Goal: Task Accomplishment & Management: Manage account settings

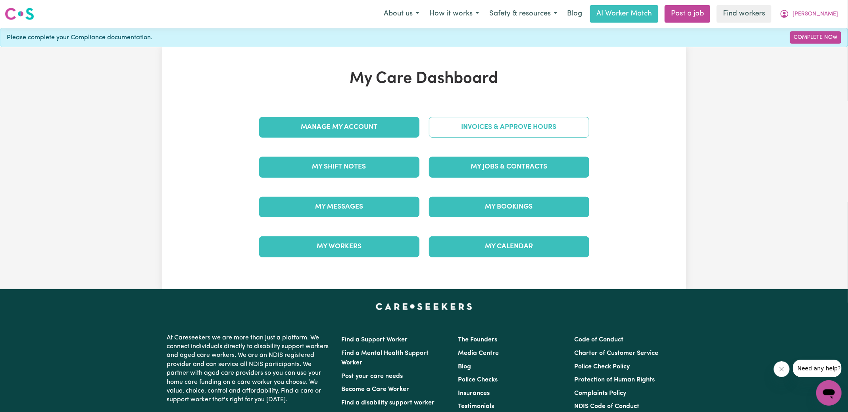
click at [439, 130] on link "Invoices & Approve Hours" at bounding box center [509, 127] width 160 height 21
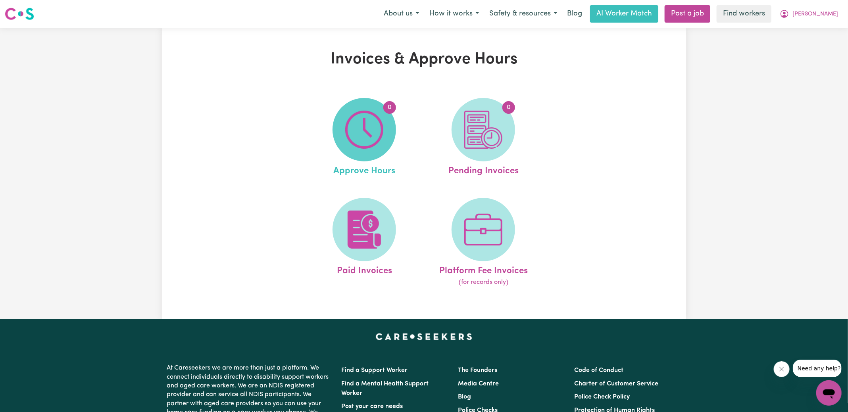
click at [359, 130] on img at bounding box center [364, 130] width 38 height 38
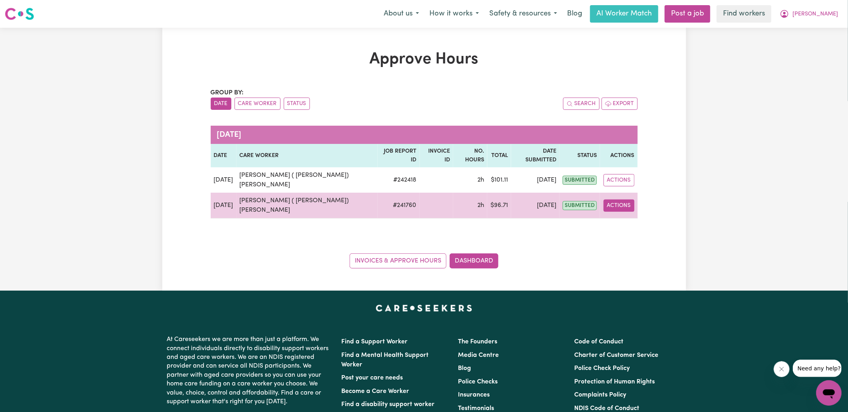
click at [620, 200] on button "Actions" at bounding box center [618, 206] width 31 height 12
click at [646, 216] on link "View Job Report" at bounding box center [641, 224] width 68 height 16
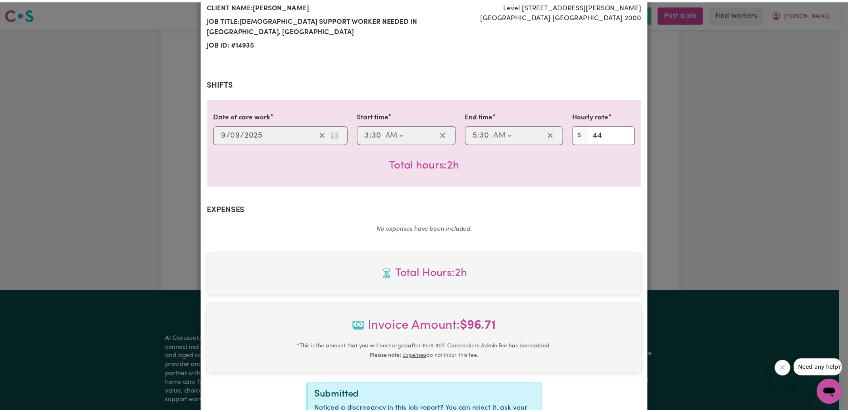
scroll to position [209, 0]
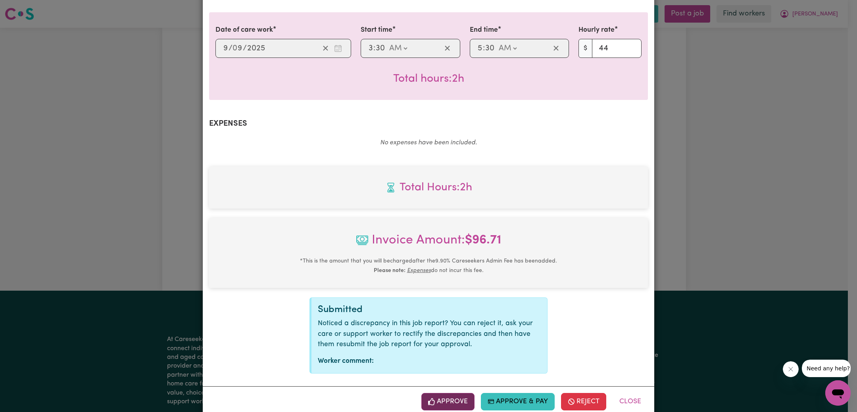
click at [455, 393] on button "Approve" at bounding box center [447, 401] width 53 height 17
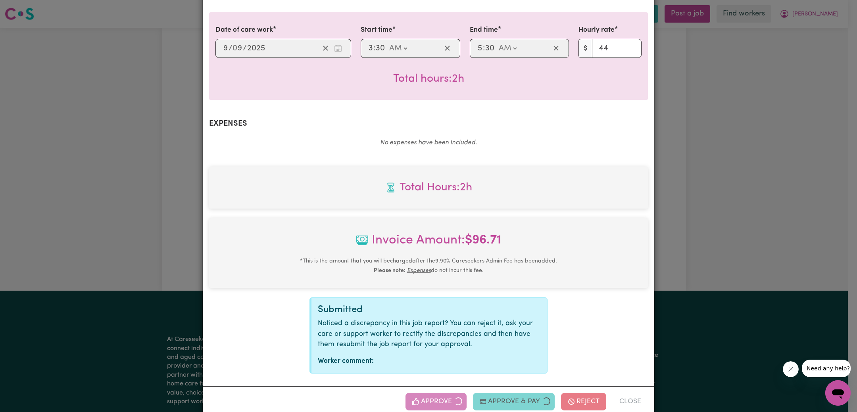
click at [722, 190] on div "Job Report # 241760 - [PERSON_NAME] ( [PERSON_NAME]) [PERSON_NAME] Summary Job …" at bounding box center [428, 206] width 857 height 412
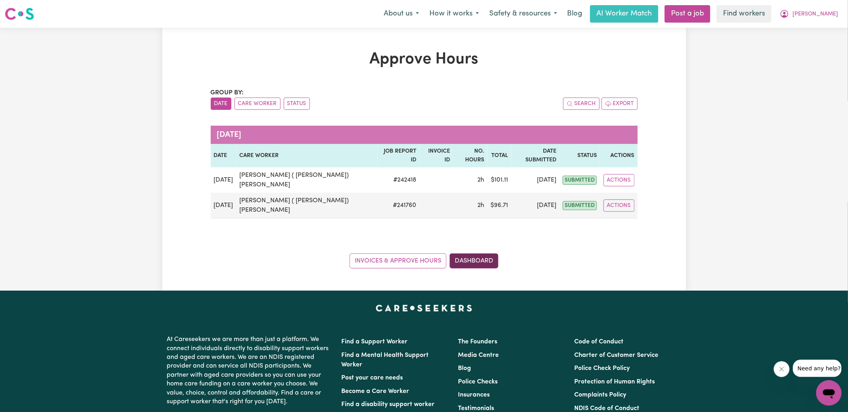
click at [491, 253] on link "Dashboard" at bounding box center [473, 260] width 49 height 15
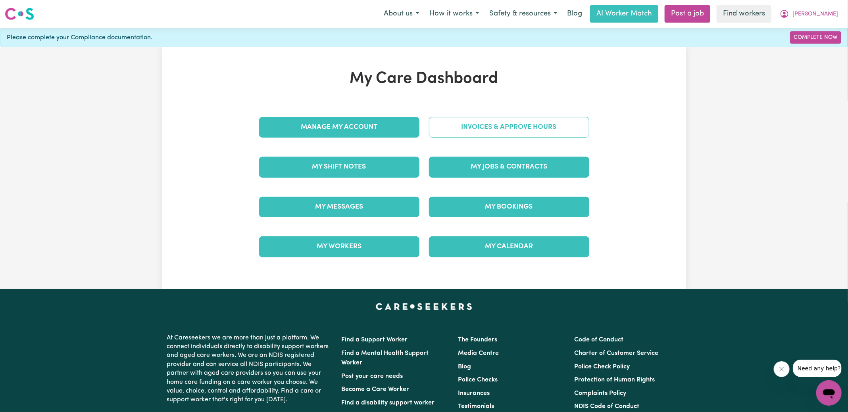
click at [482, 119] on link "Invoices & Approve Hours" at bounding box center [509, 127] width 160 height 21
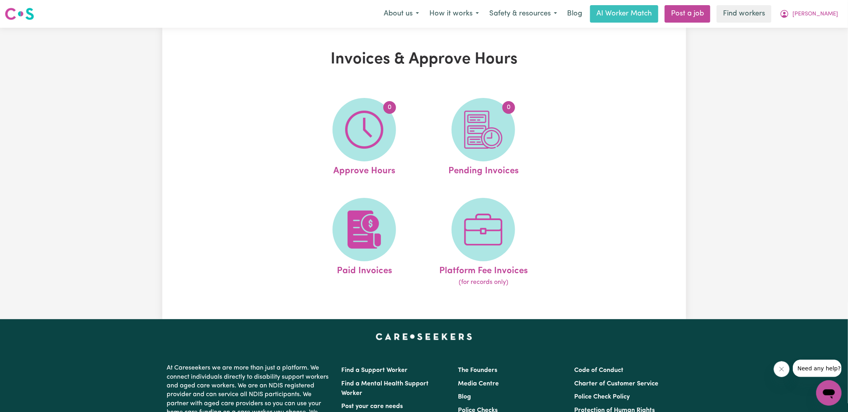
click at [494, 134] on img at bounding box center [483, 130] width 38 height 38
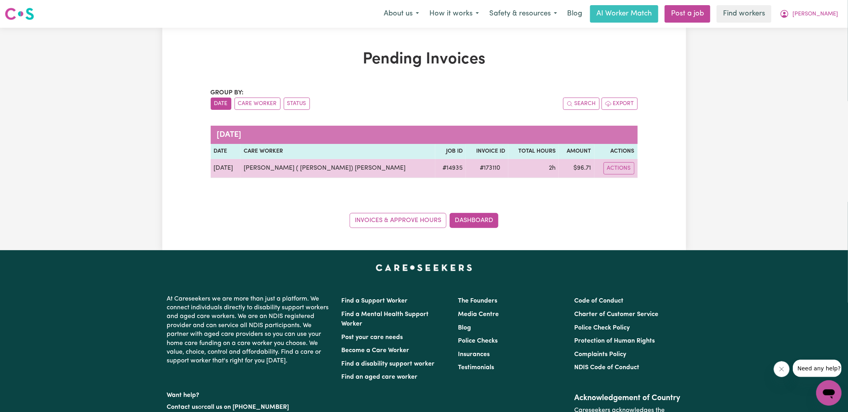
click at [475, 165] on span "# 173110" at bounding box center [490, 168] width 30 height 10
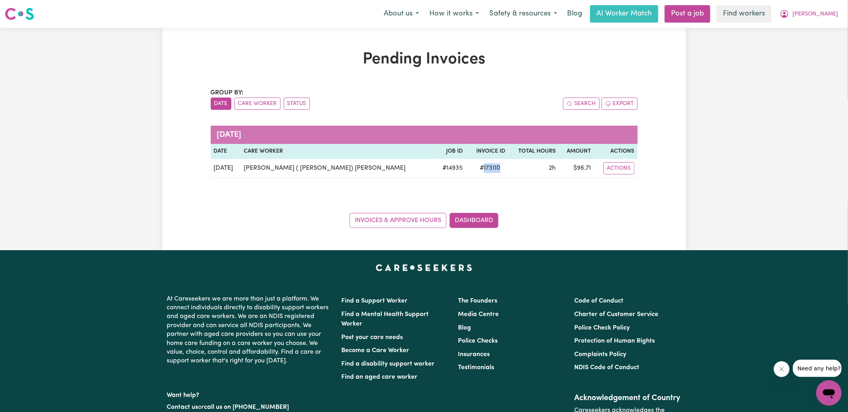
copy span "173110"
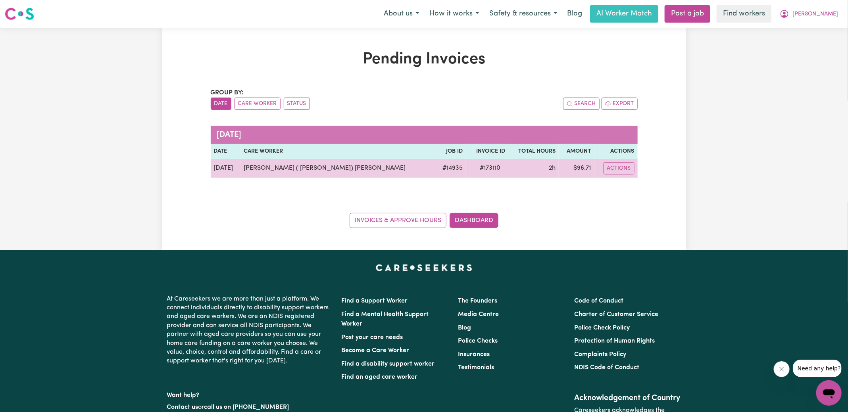
click at [575, 168] on td "$ 96.71" at bounding box center [575, 168] width 35 height 19
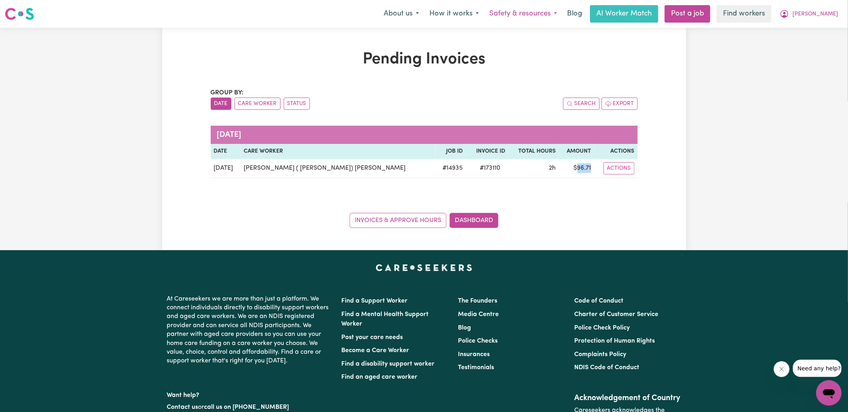
copy td "96.71"
click at [785, 13] on icon "My Account" at bounding box center [784, 13] width 2 height 3
click at [809, 45] on link "Logout" at bounding box center [811, 45] width 63 height 15
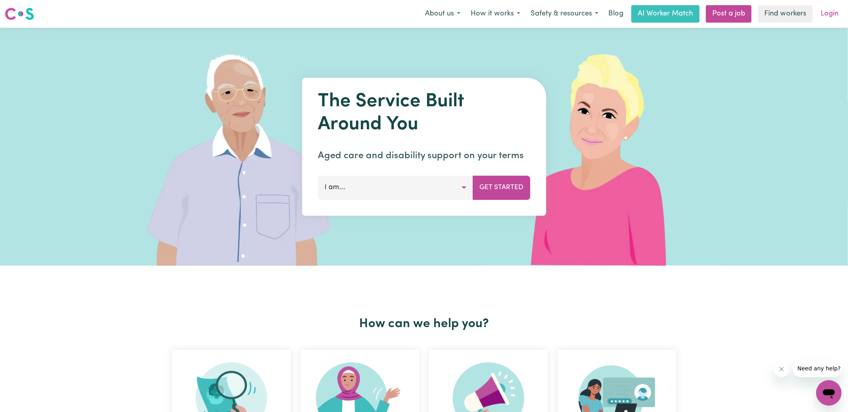
click at [828, 17] on link "Login" at bounding box center [828, 13] width 27 height 17
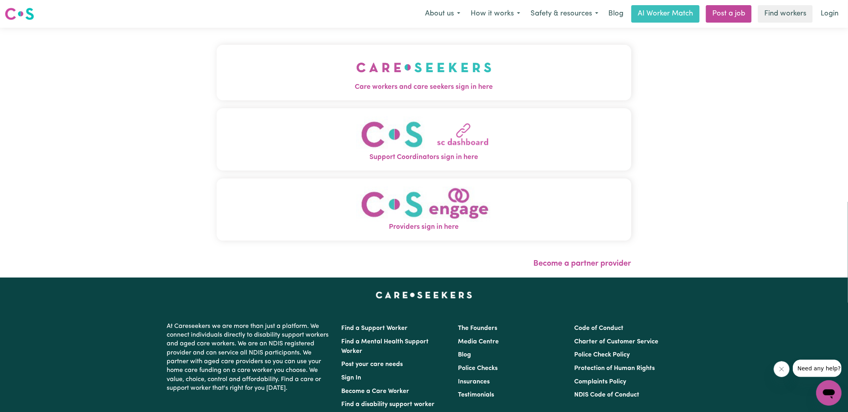
drag, startPoint x: 497, startPoint y: 67, endPoint x: 419, endPoint y: 65, distance: 77.8
click at [497, 67] on button "Care workers and care seekers sign in here" at bounding box center [424, 73] width 414 height 56
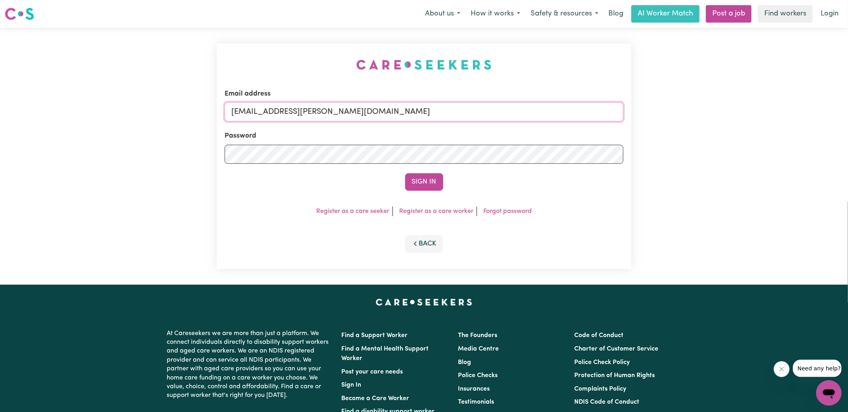
drag, startPoint x: 272, startPoint y: 111, endPoint x: 760, endPoint y: 144, distance: 489.4
click at [760, 144] on div "Email address [EMAIL_ADDRESS][PERSON_NAME][DOMAIN_NAME] Password Sign In Regist…" at bounding box center [424, 156] width 848 height 257
type input "[EMAIL_ADDRESS][DOMAIN_NAME]"
click at [405, 173] on button "Sign In" at bounding box center [424, 181] width 38 height 17
